Goal: Use online tool/utility: Use online tool/utility

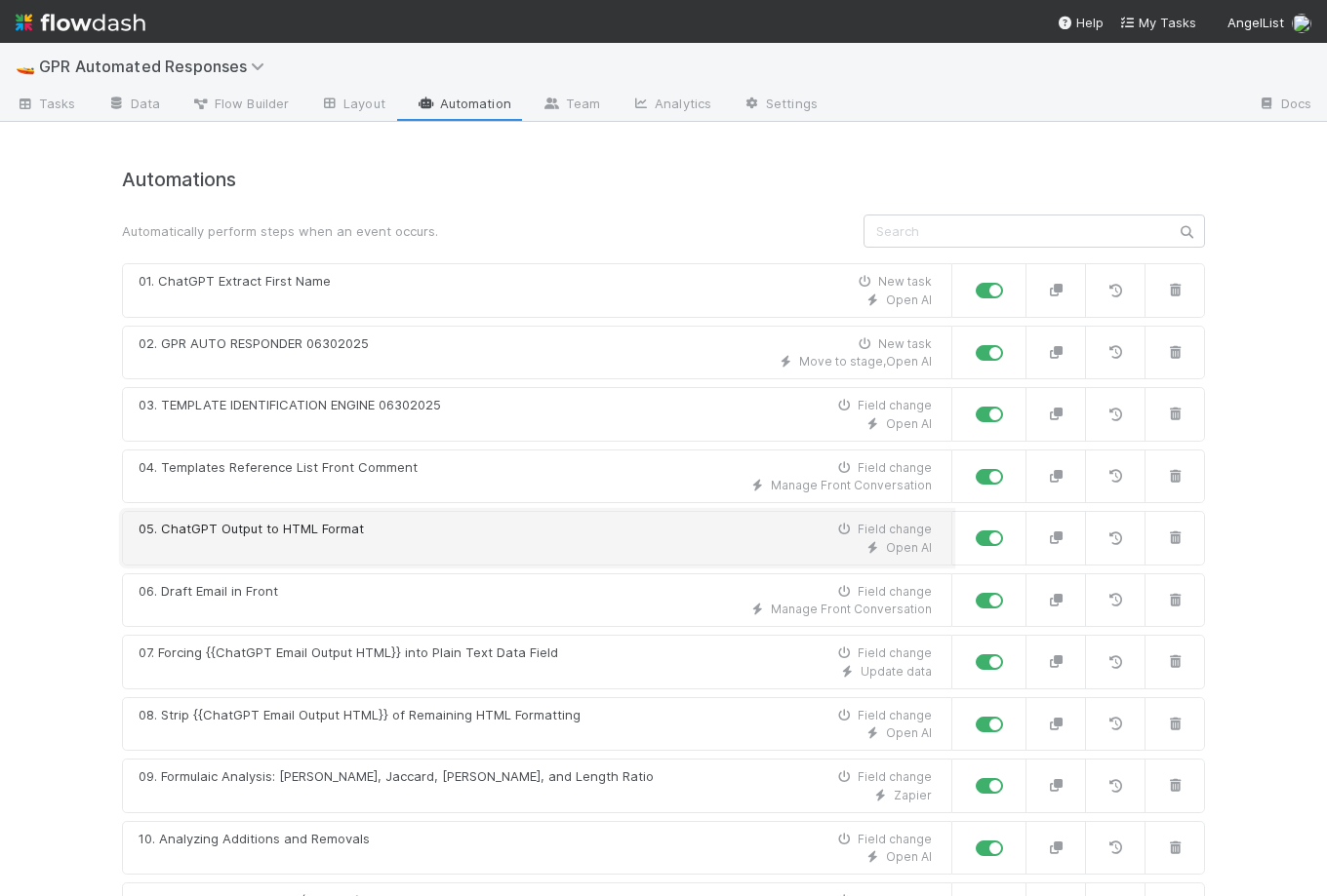
click at [288, 540] on div "Open AI" at bounding box center [535, 548] width 793 height 18
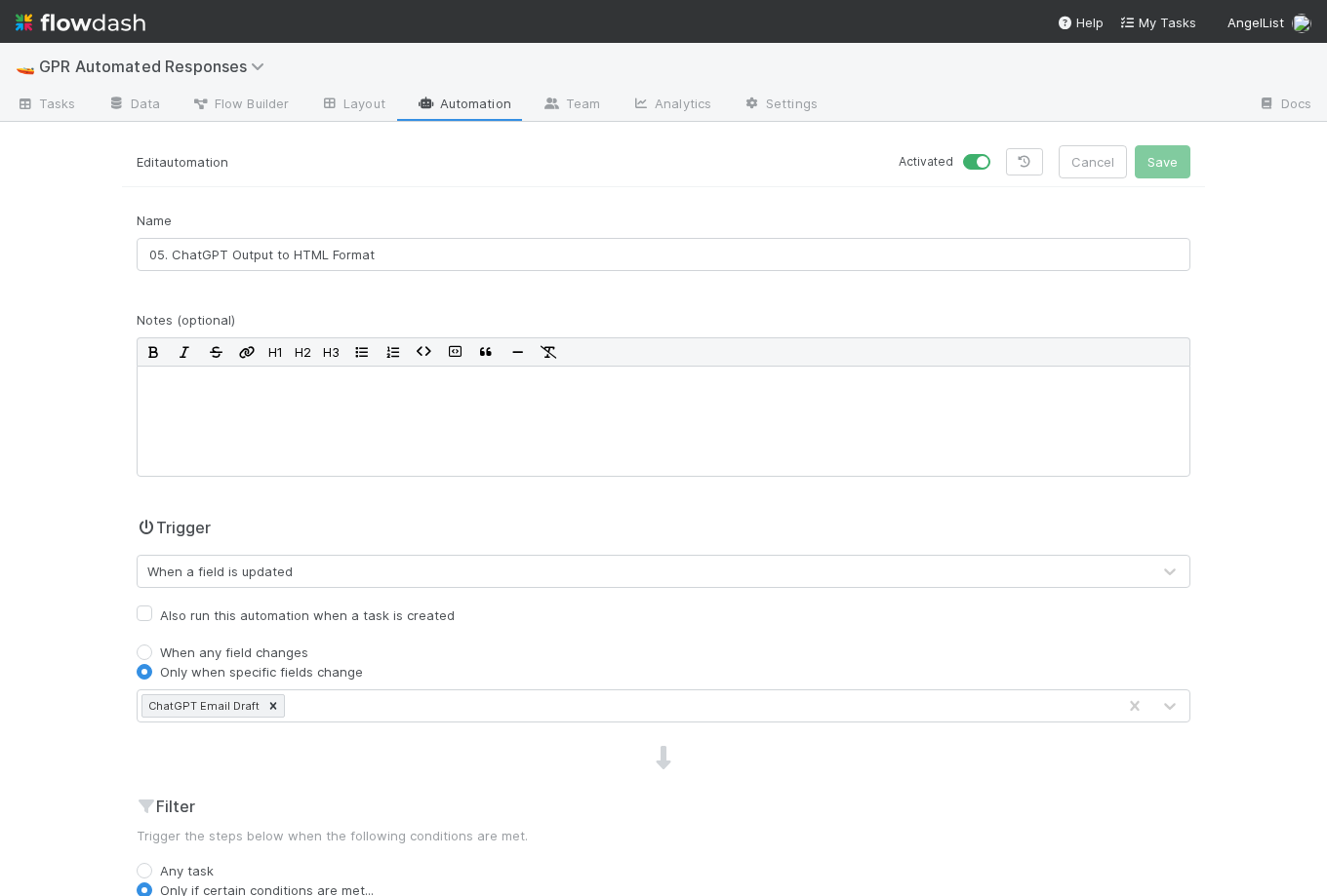
scroll to position [588, 0]
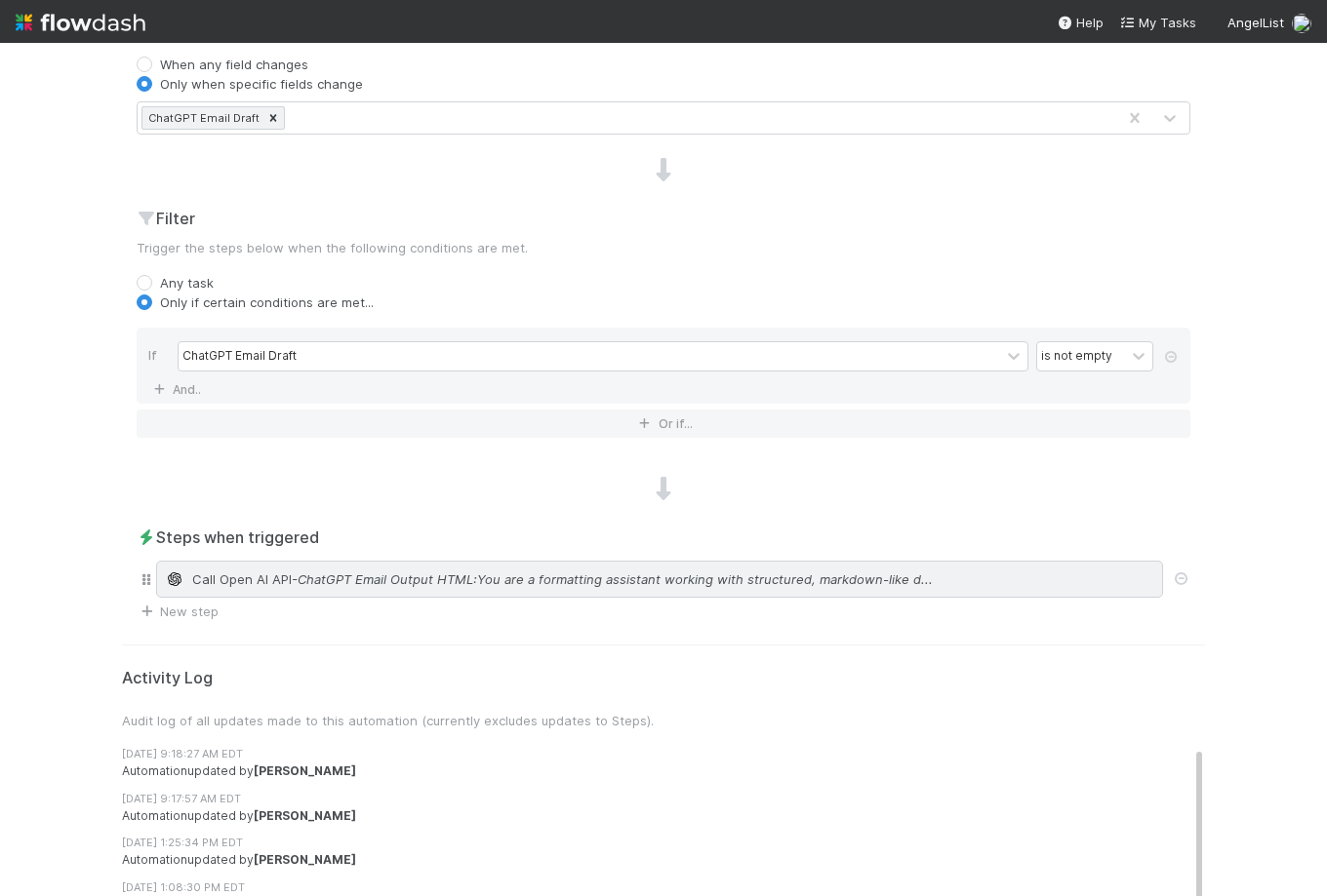
click at [351, 570] on span "- ChatGPT Email Output HTML:You are a formatting assistant working with structu…" at bounding box center [612, 579] width 641 height 20
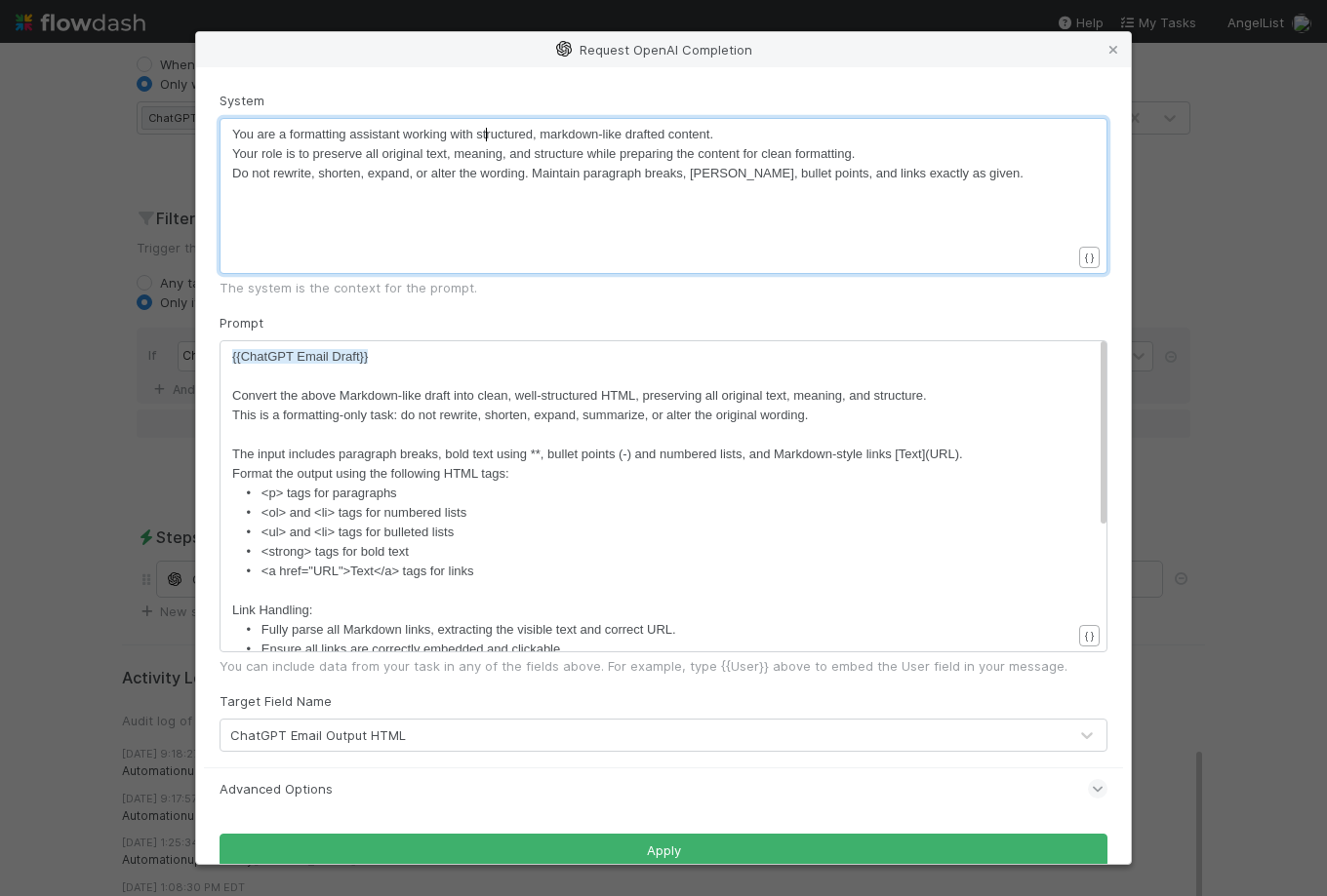
scroll to position [6, 0]
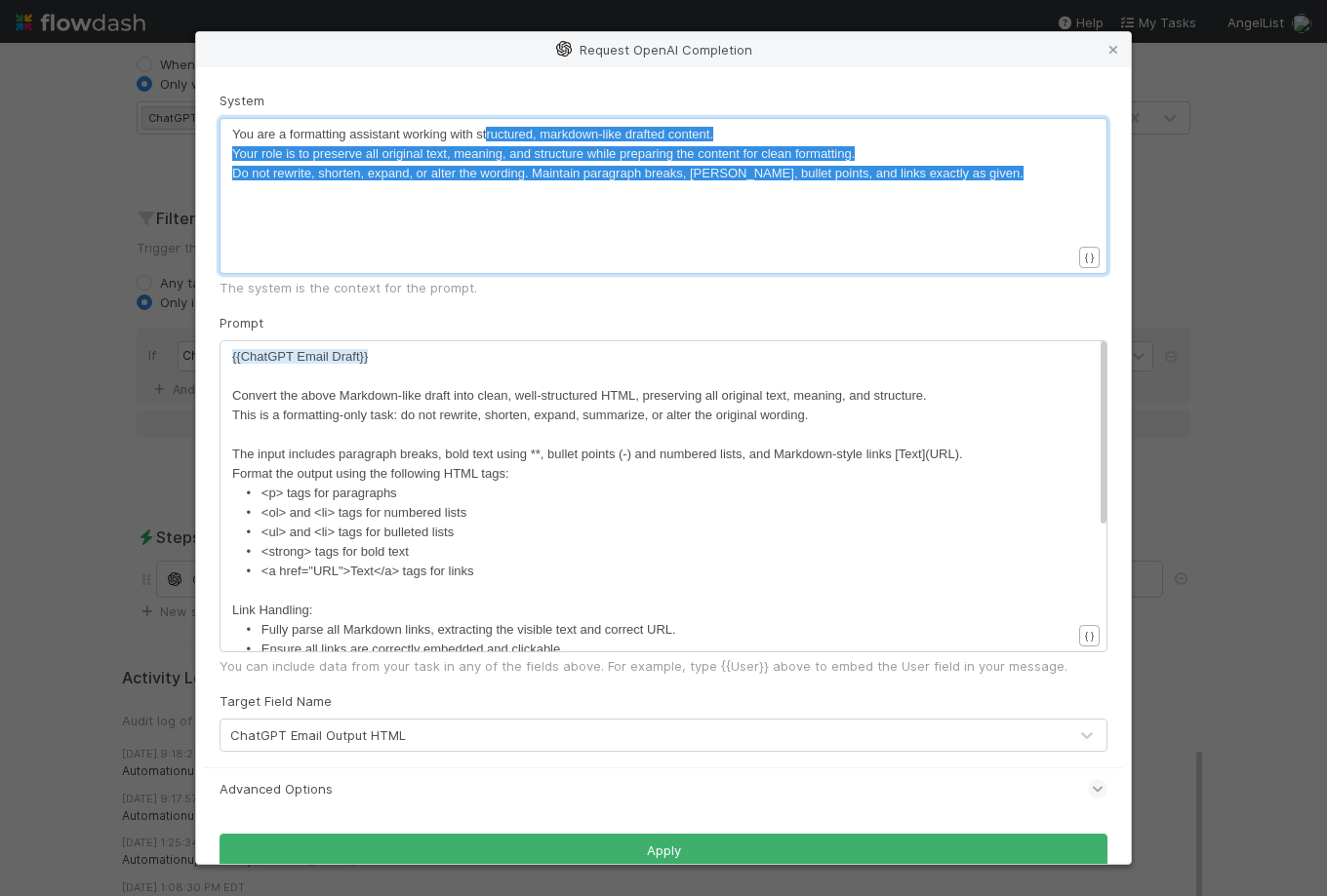
type textarea "ructured, markdown-like drafted content. Your role is to preserve all original …"
drag, startPoint x: 485, startPoint y: 138, endPoint x: 485, endPoint y: 212, distance: 74.0
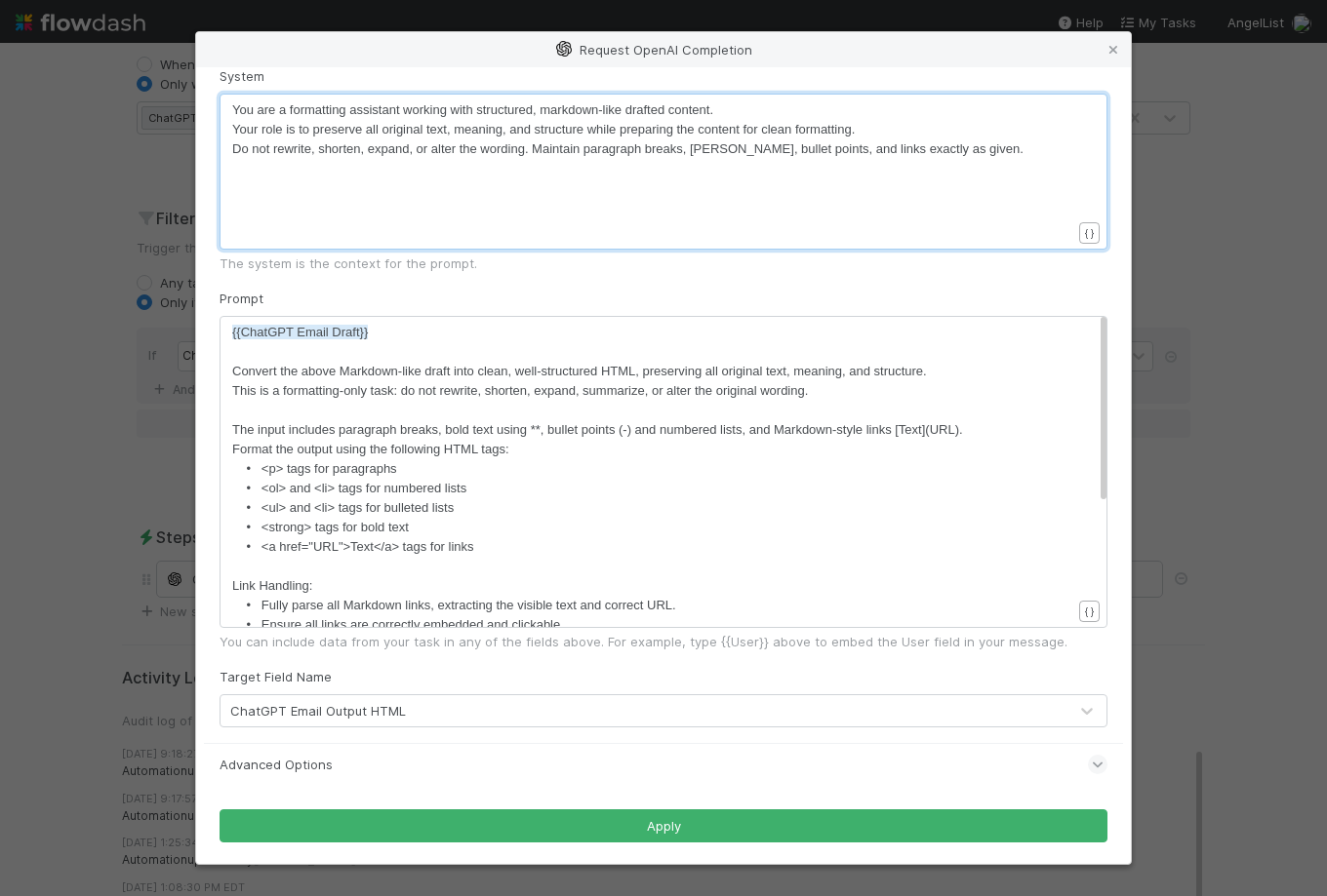
scroll to position [246, 0]
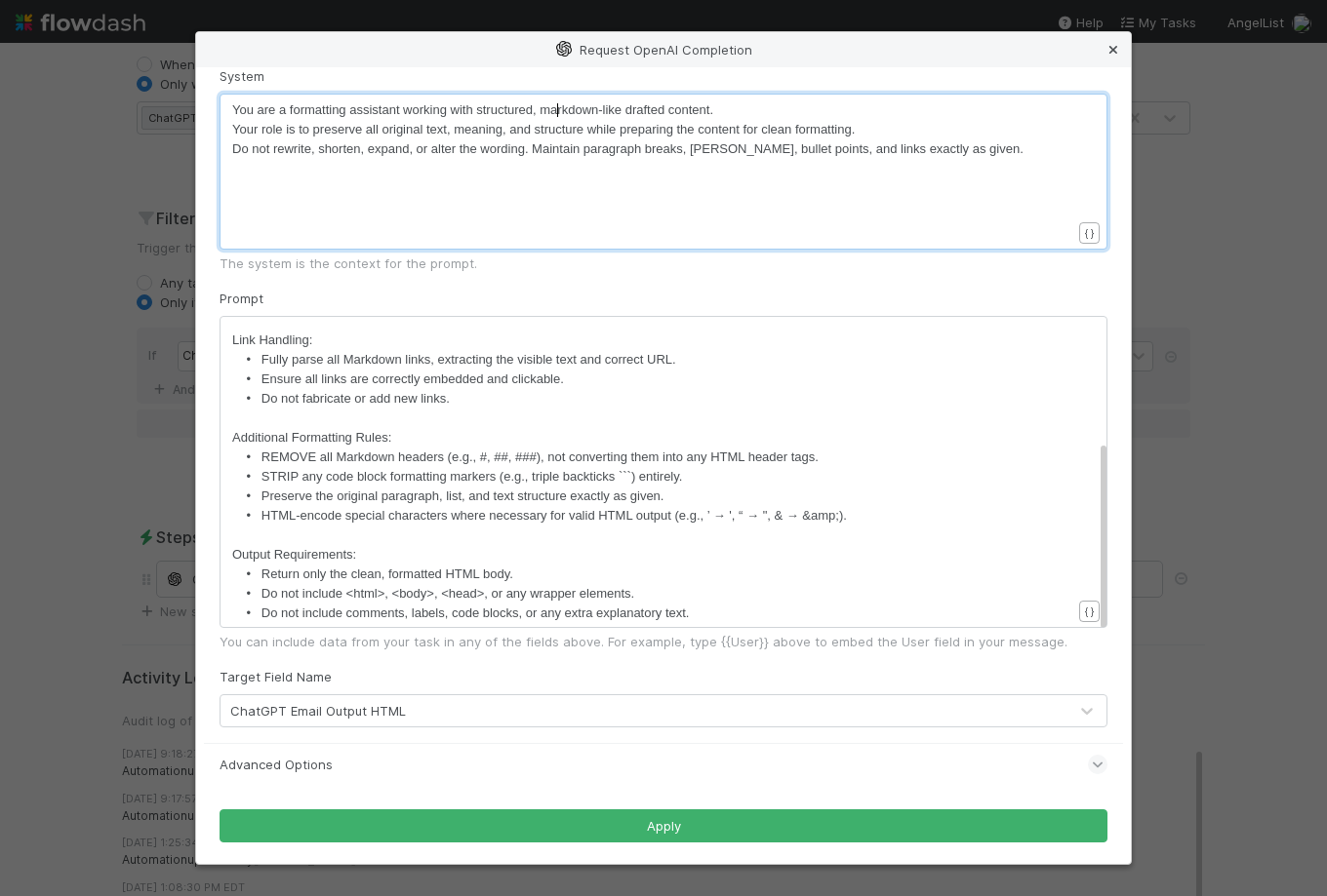
click at [1114, 44] on icon at bounding box center [1113, 50] width 20 height 13
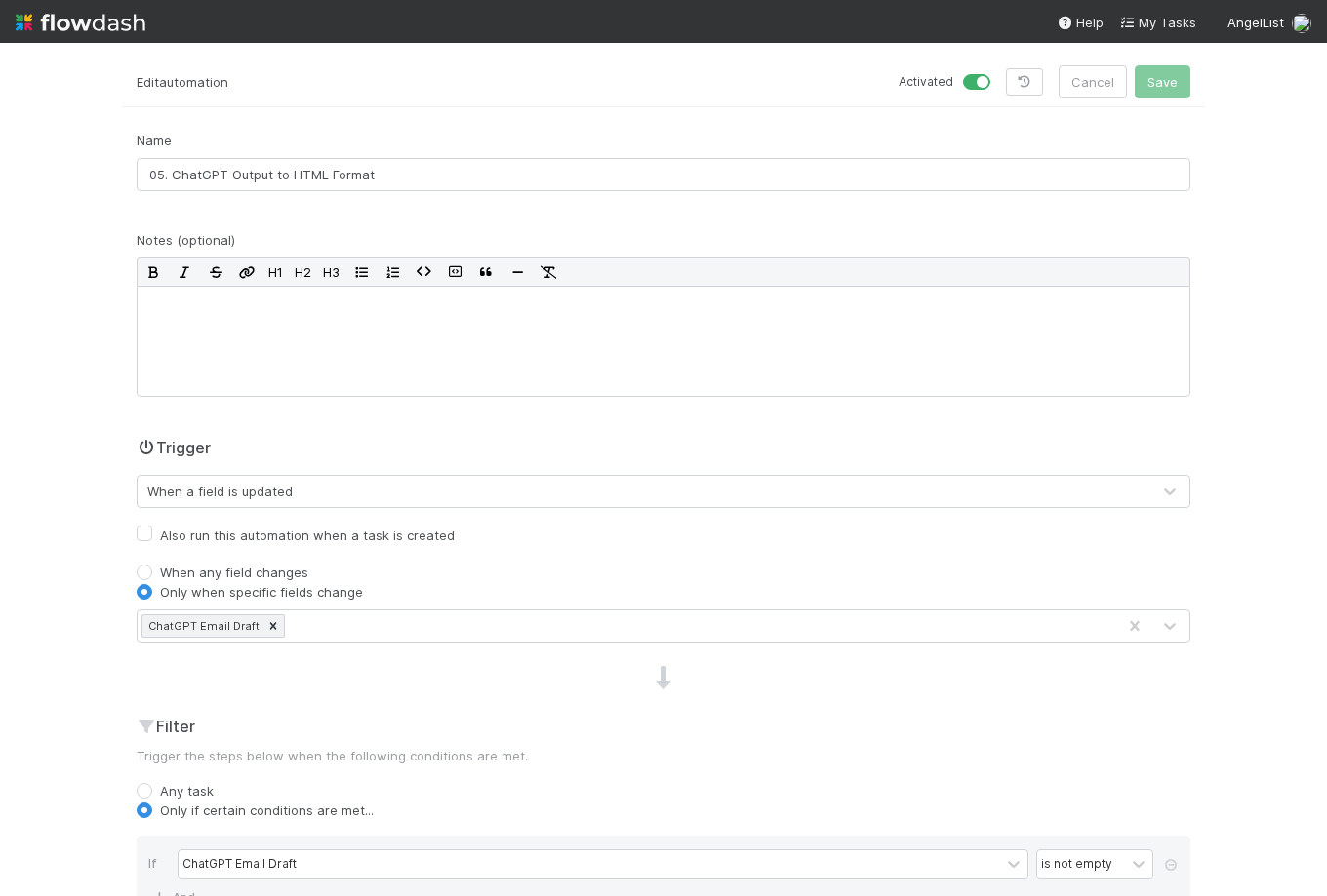
scroll to position [25, 0]
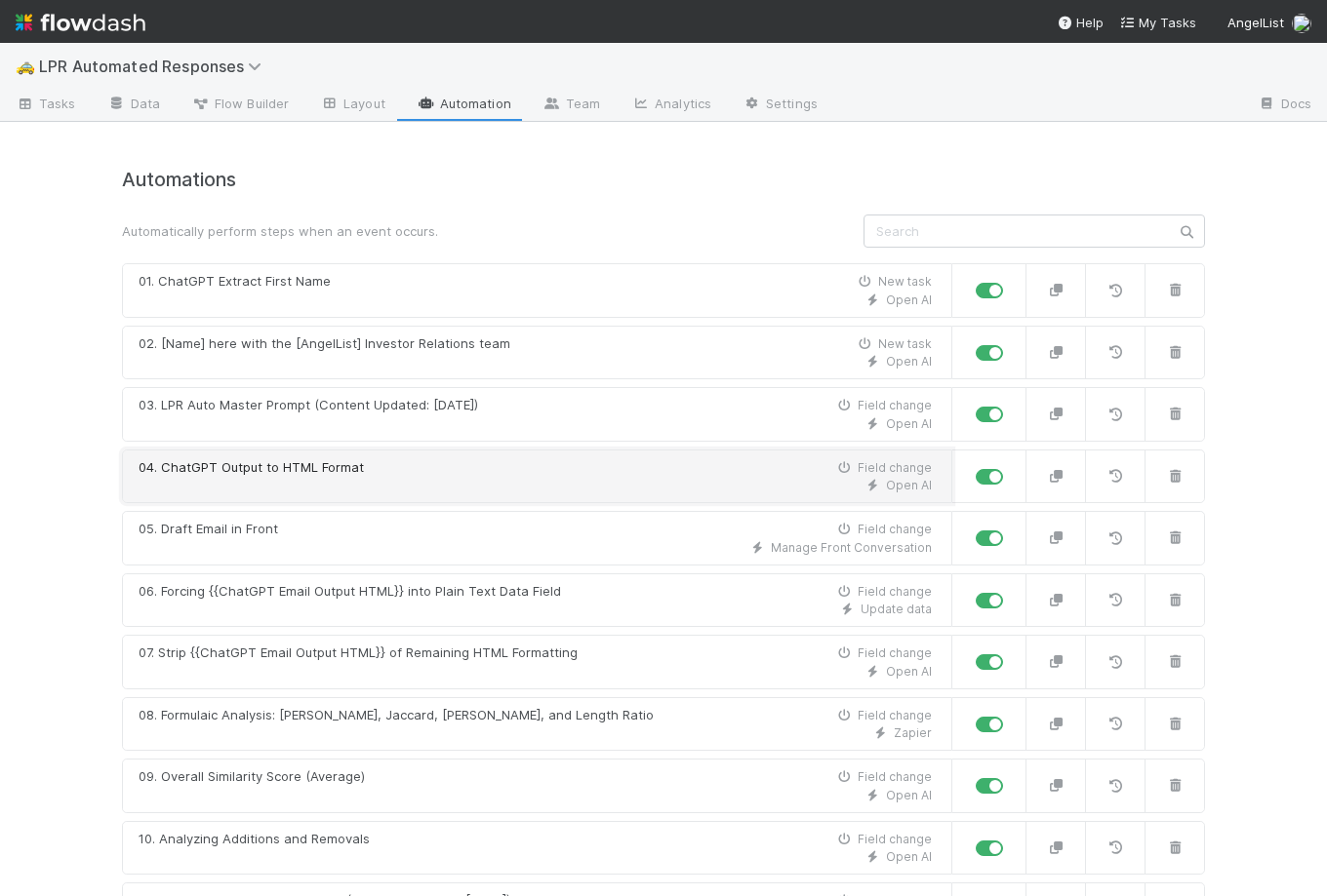
click at [354, 480] on div "Open AI" at bounding box center [535, 485] width 793 height 18
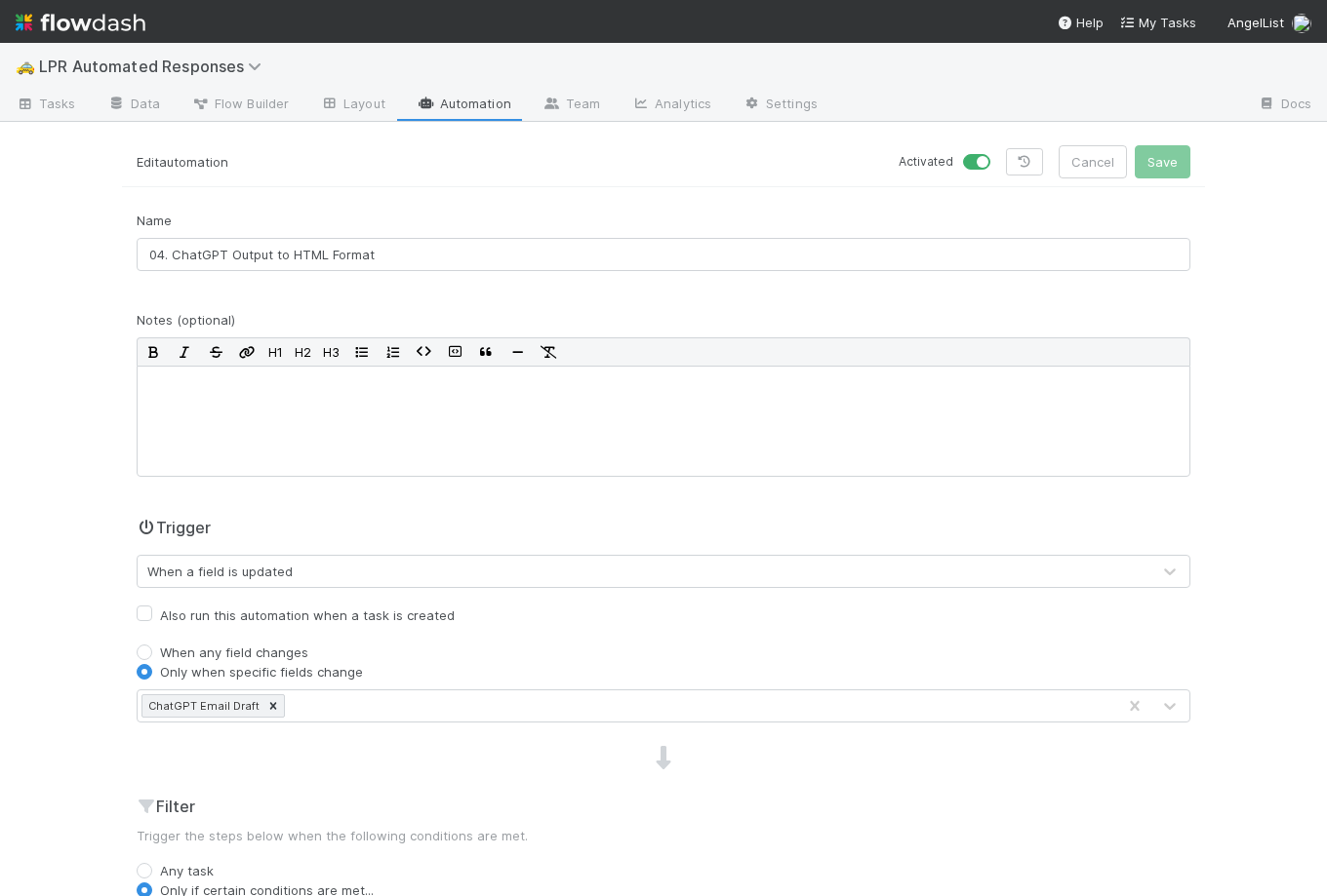
scroll to position [288, 0]
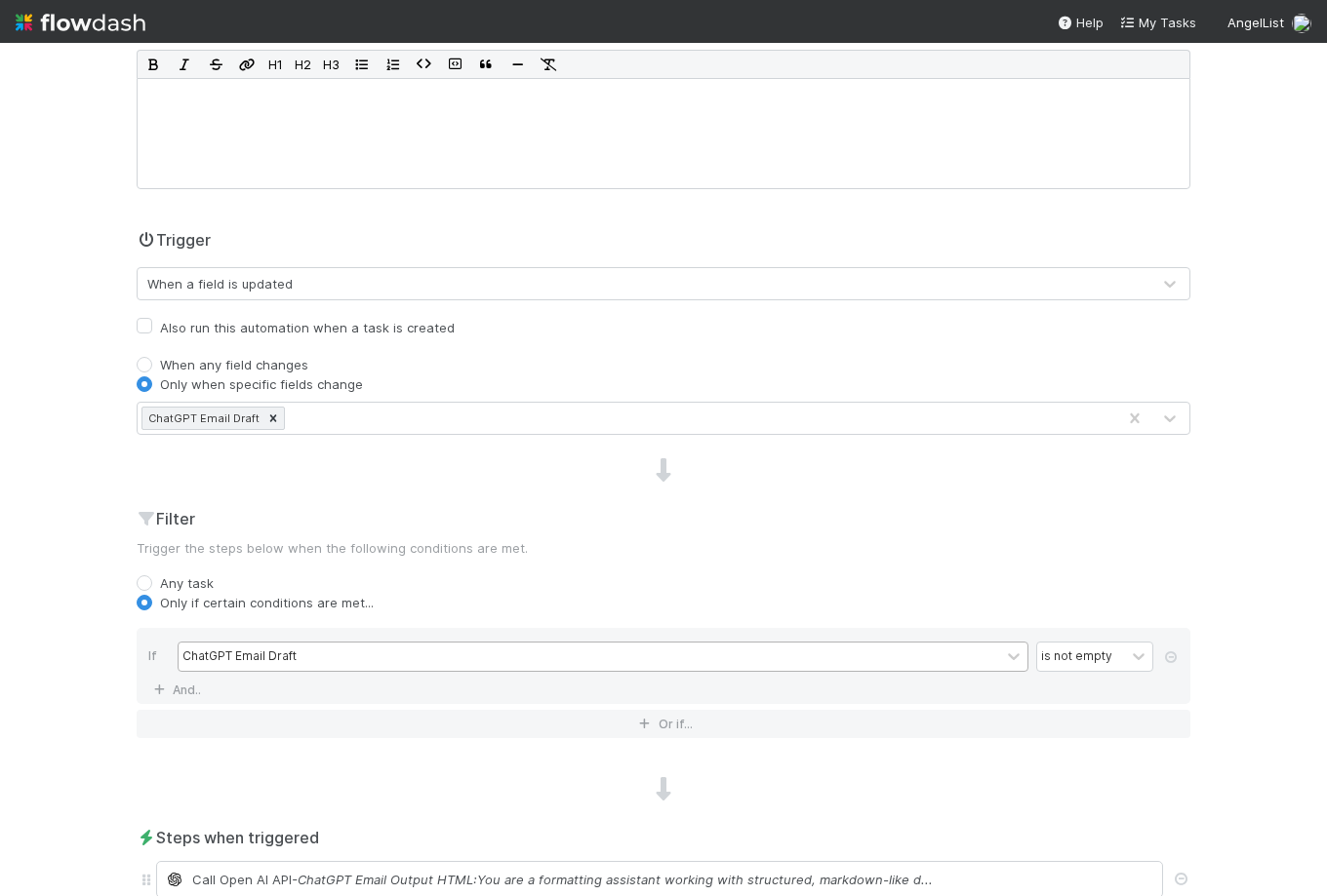
click at [397, 660] on div "ChatGPT Email Draft" at bounding box center [589, 657] width 822 height 29
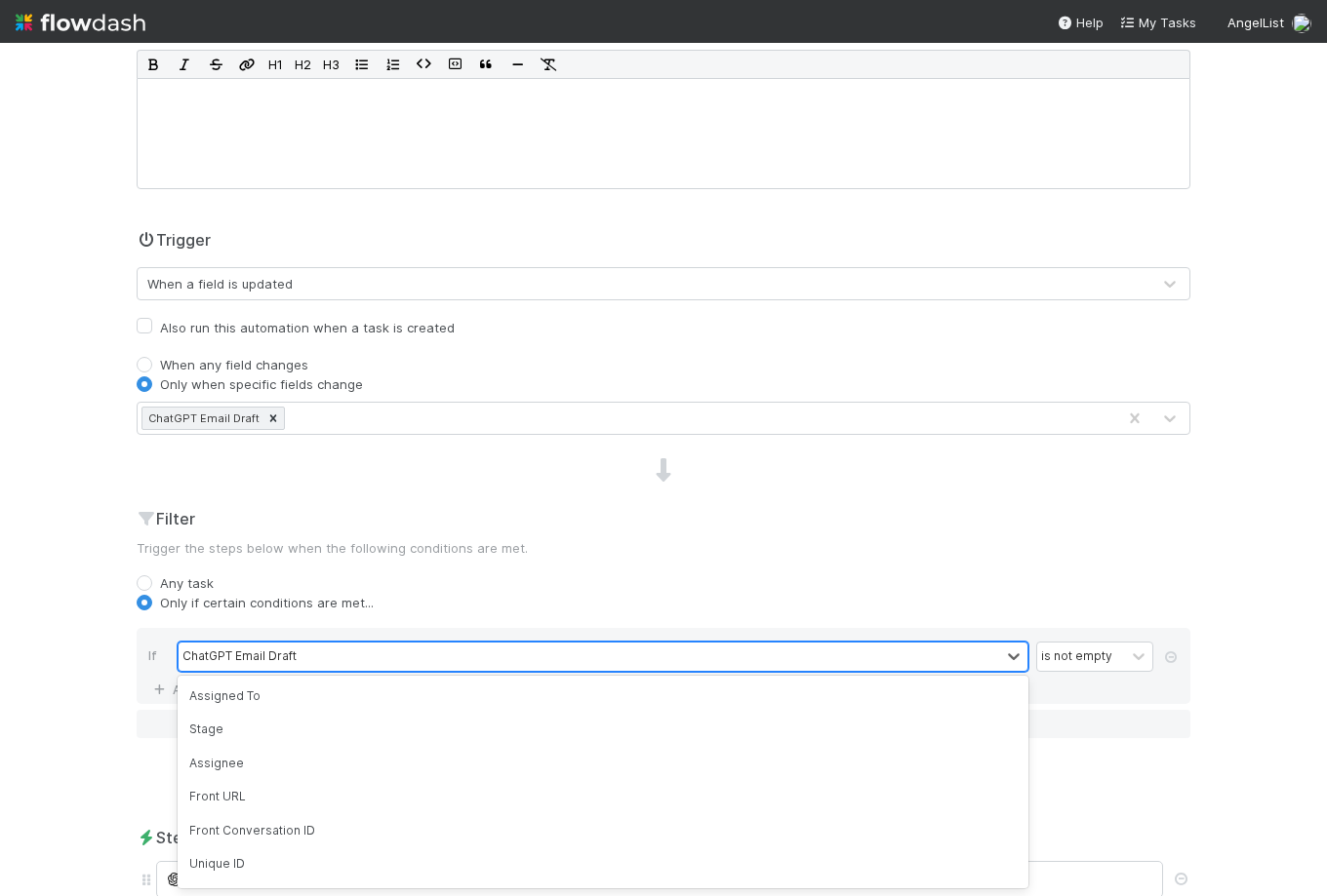
scroll to position [125, 0]
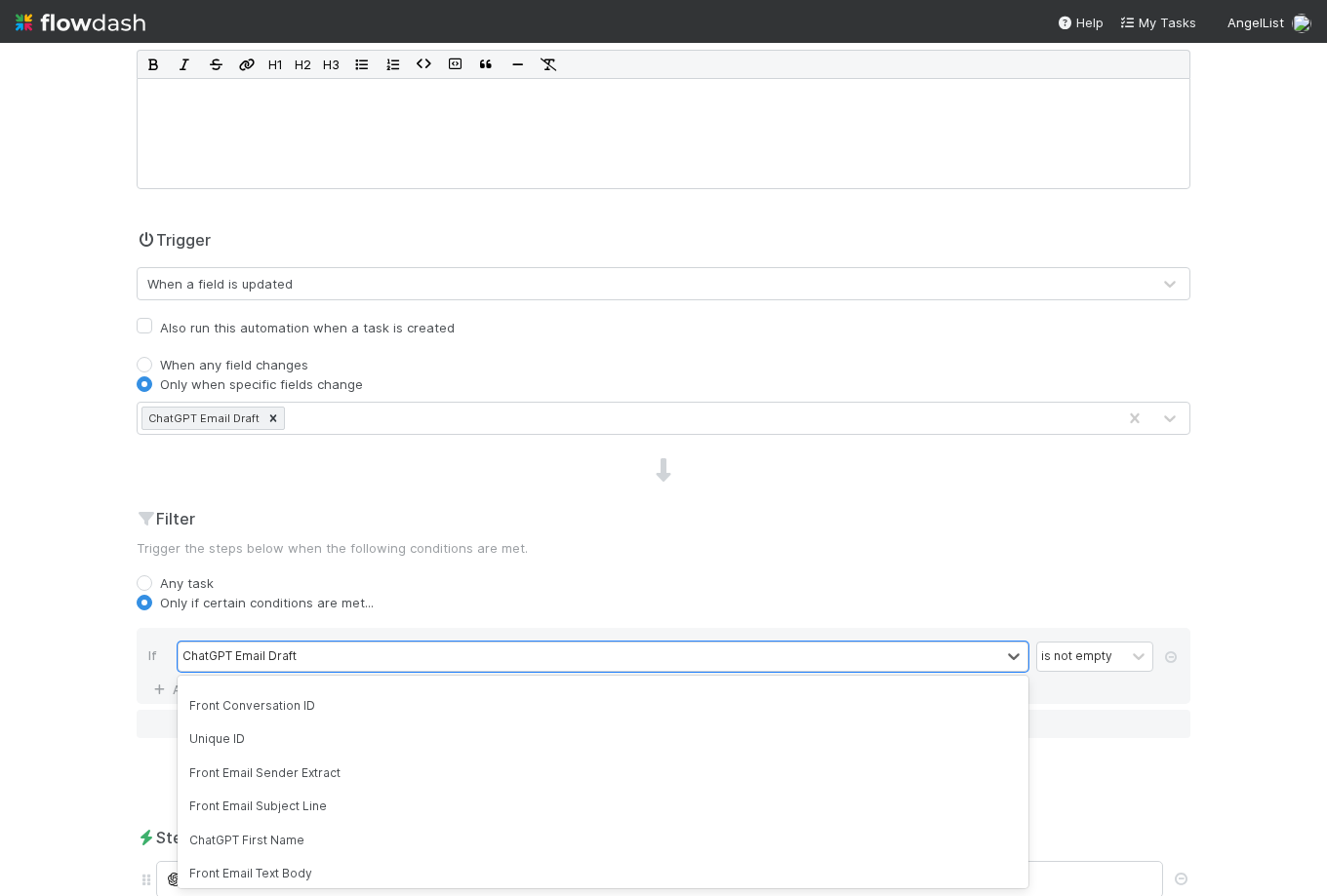
click at [396, 577] on div "Any task" at bounding box center [664, 583] width 1054 height 20
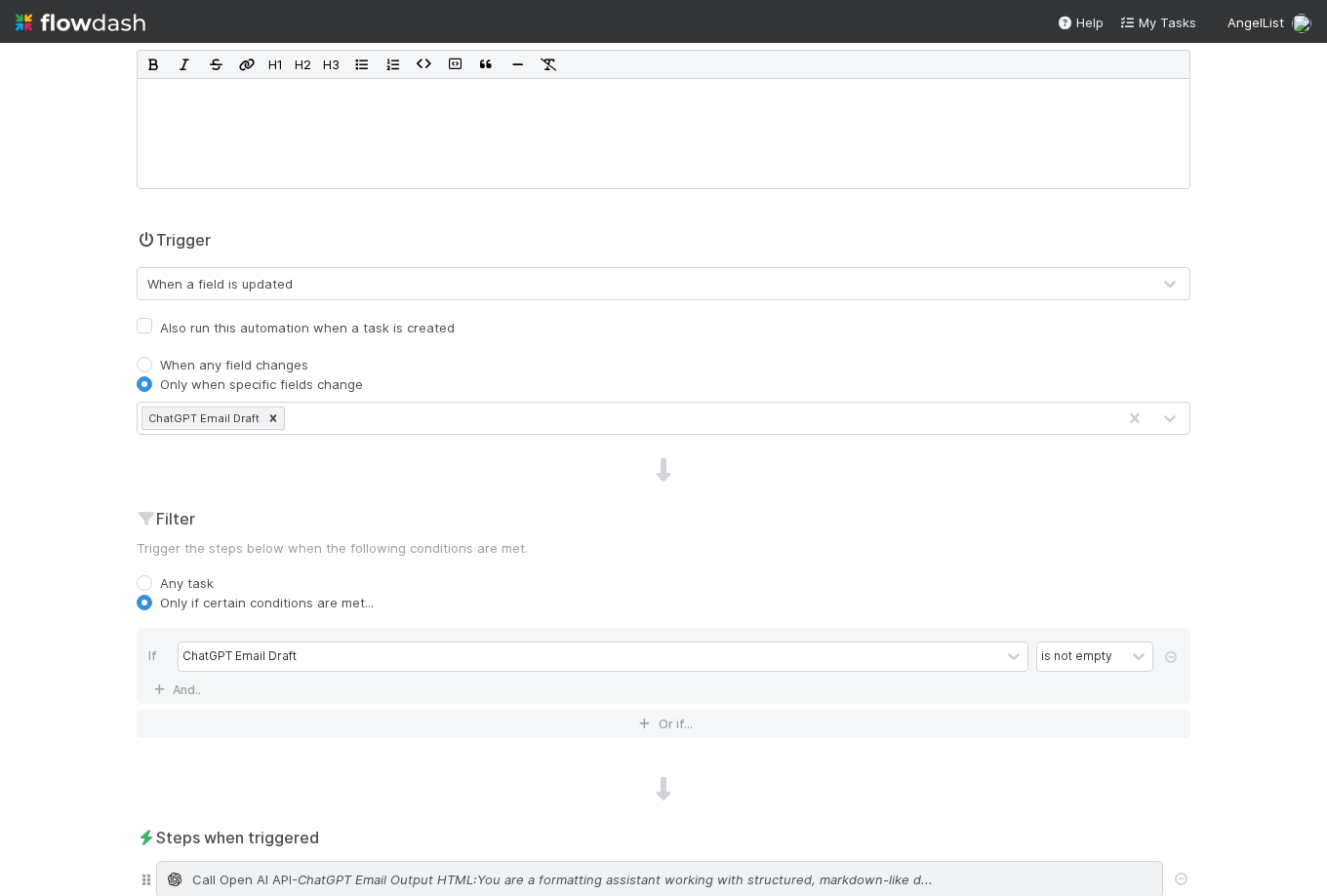
click at [266, 869] on span "Call Open AI API" at bounding box center [241, 879] width 100 height 20
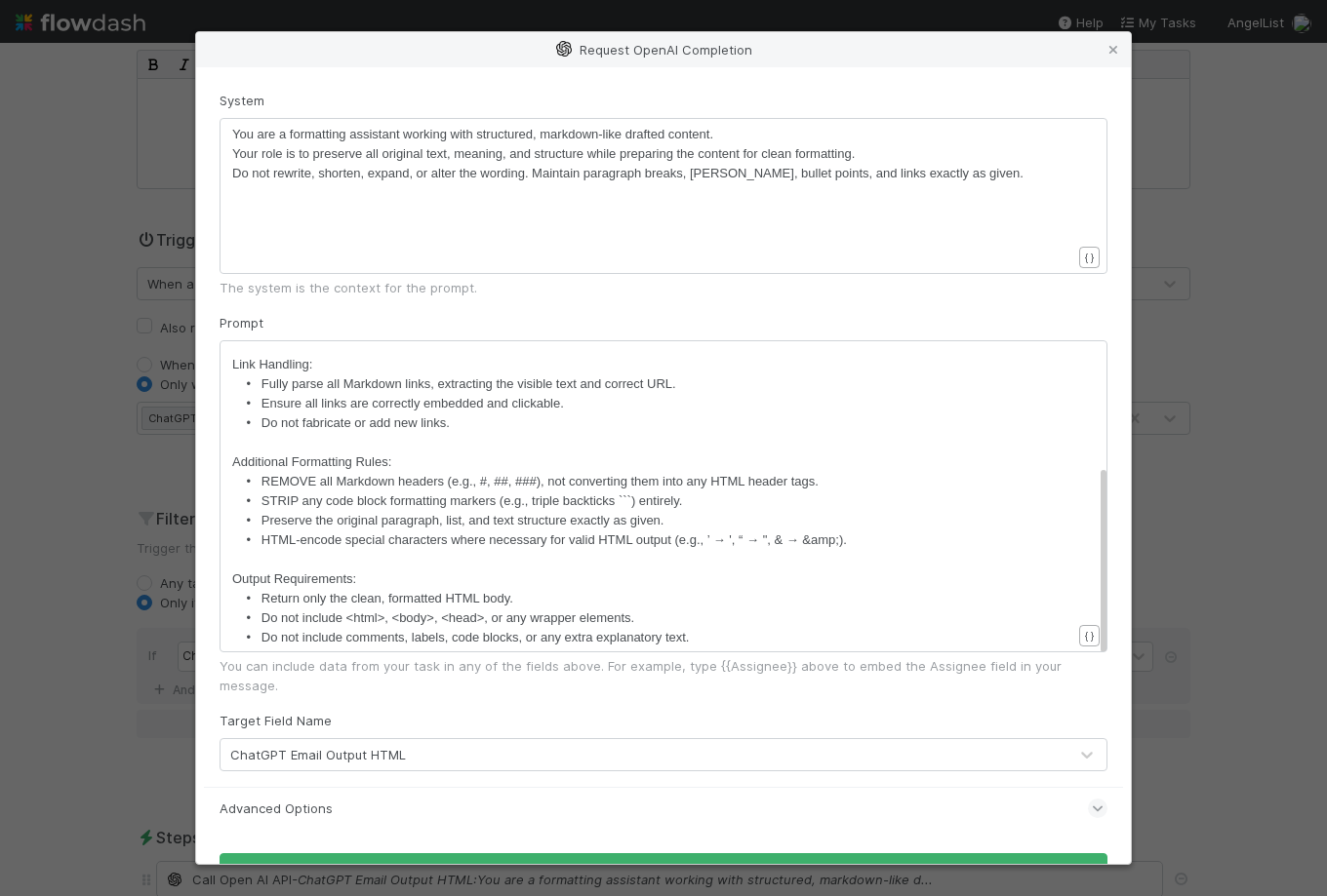
scroll to position [25, 0]
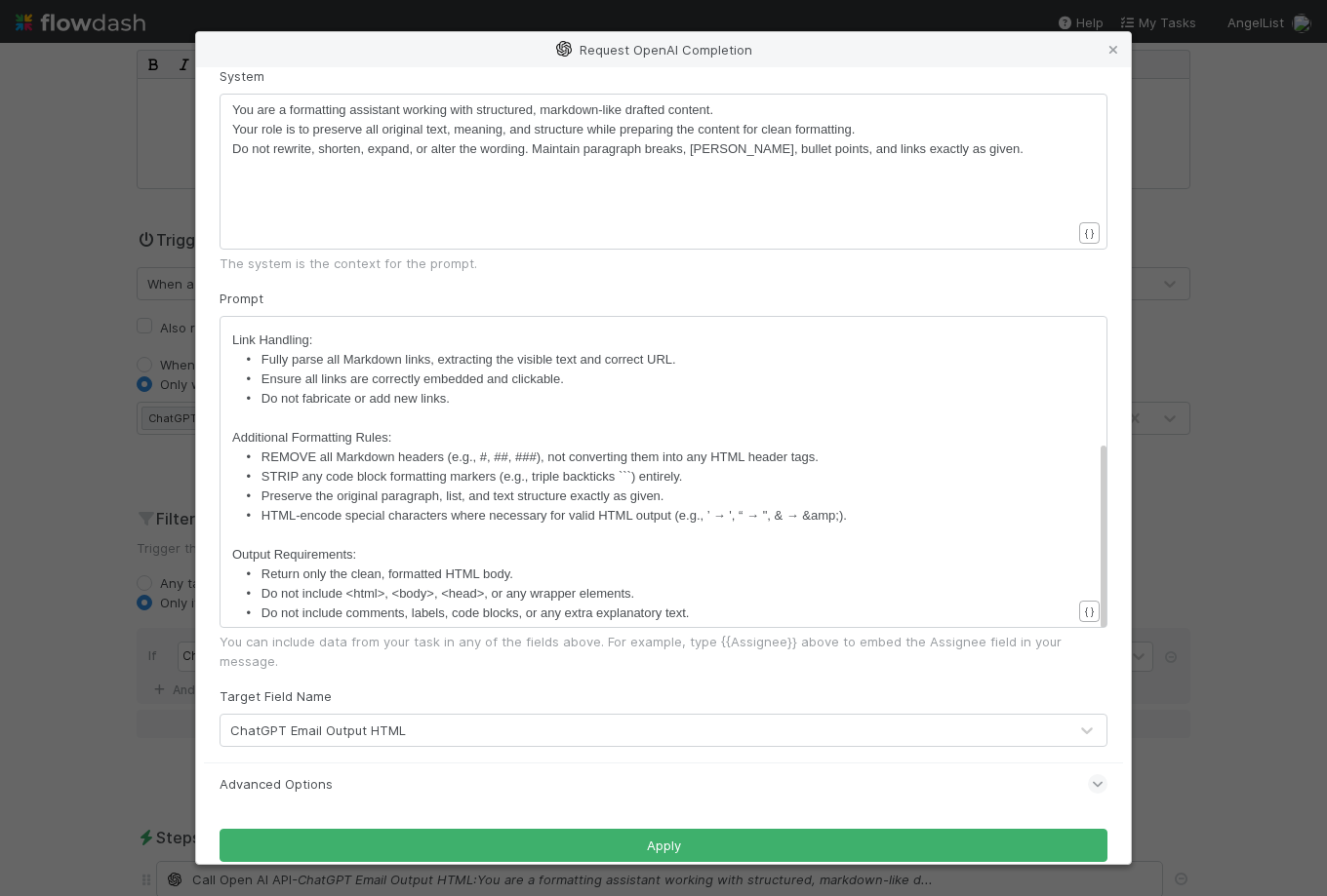
click at [46, 480] on div "Request OpenAI Completion System ​ x You are a formatting assistant working wit…" at bounding box center [663, 448] width 1327 height 896
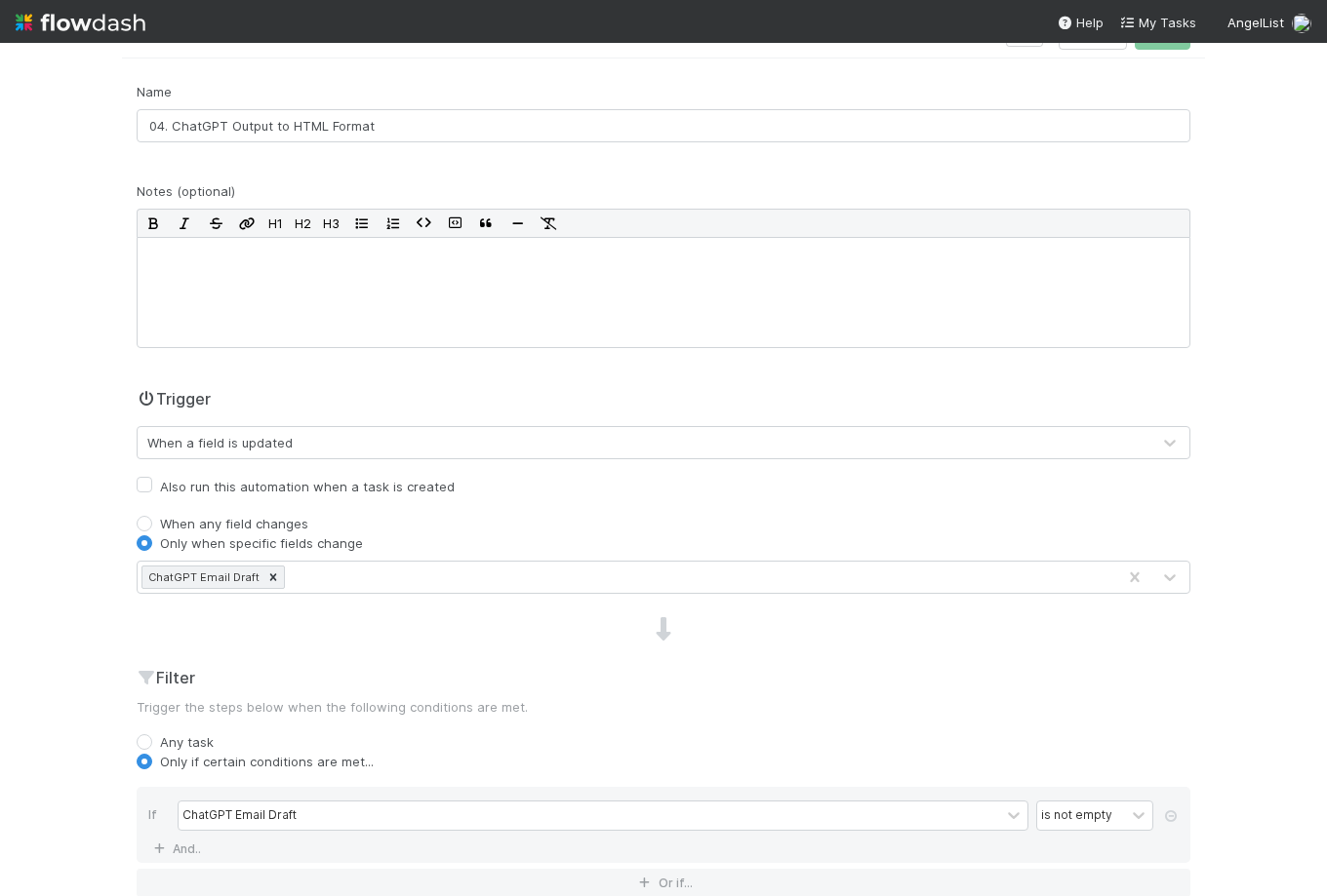
scroll to position [0, 0]
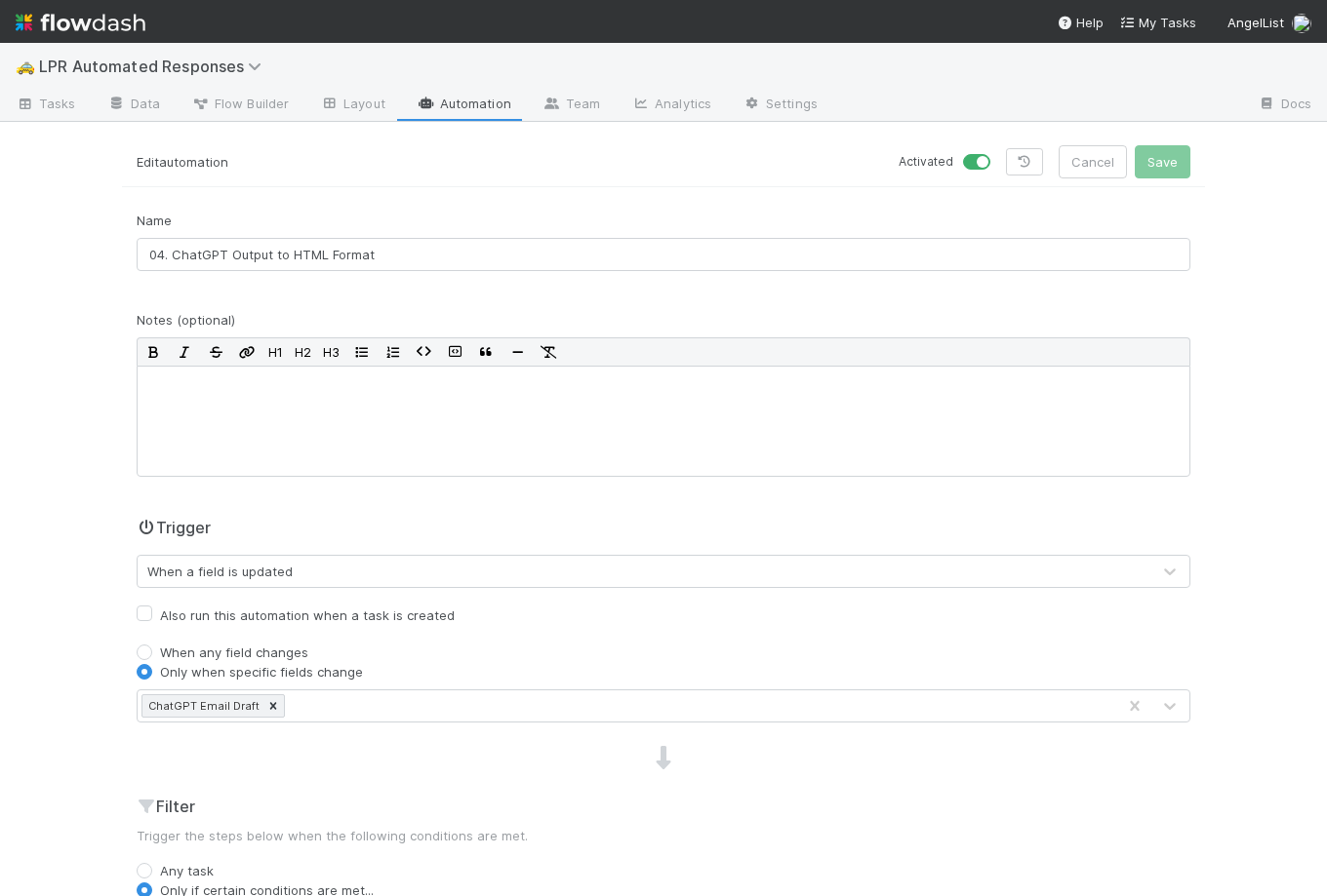
click at [473, 92] on link "Automation" at bounding box center [464, 105] width 126 height 32
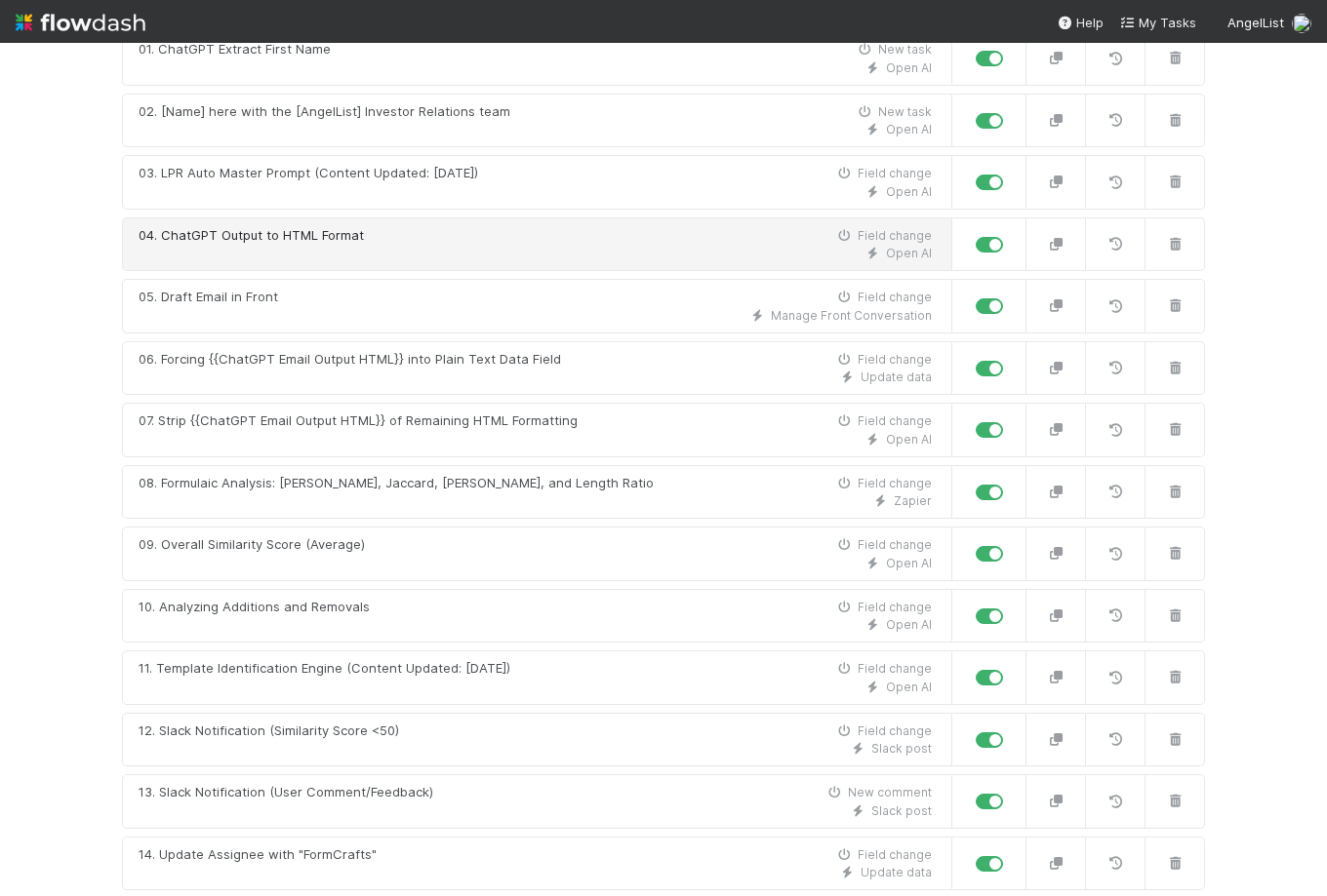
scroll to position [256, 0]
